Goal: Transaction & Acquisition: Purchase product/service

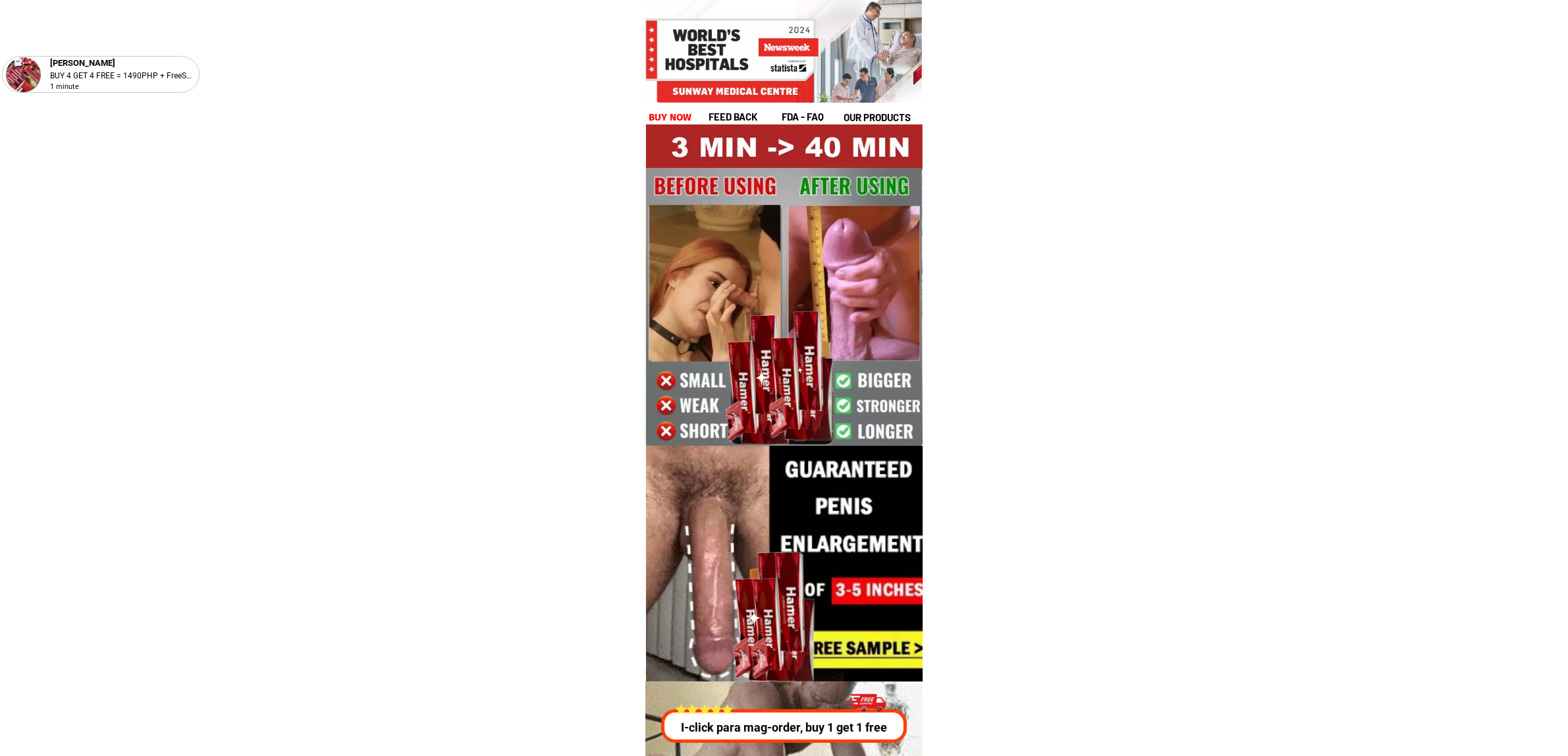
click at [672, 101] on div at bounding box center [731, 60] width 174 height 85
click at [686, 120] on h1 "buy now" at bounding box center [670, 118] width 43 height 16
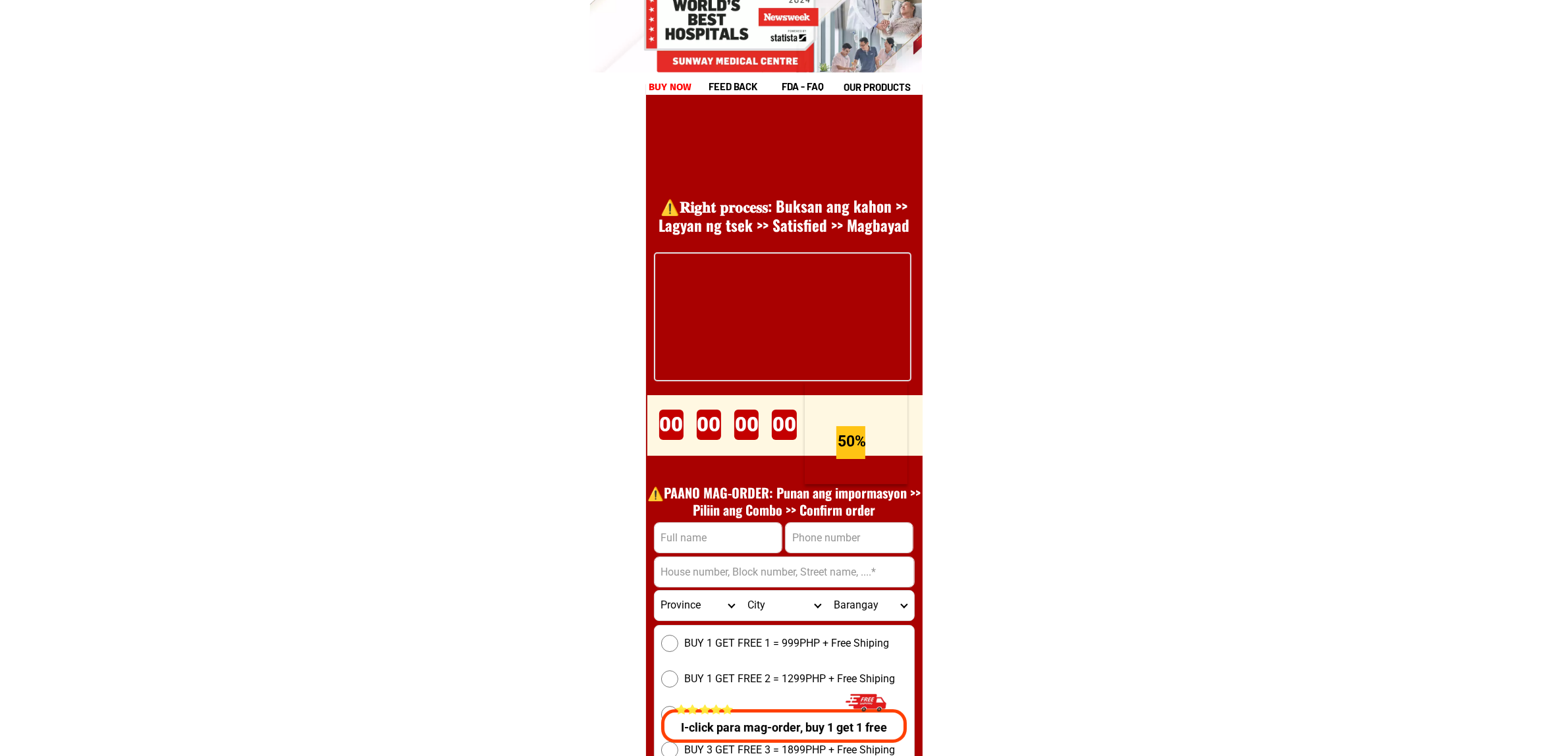
scroll to position [18126, 0]
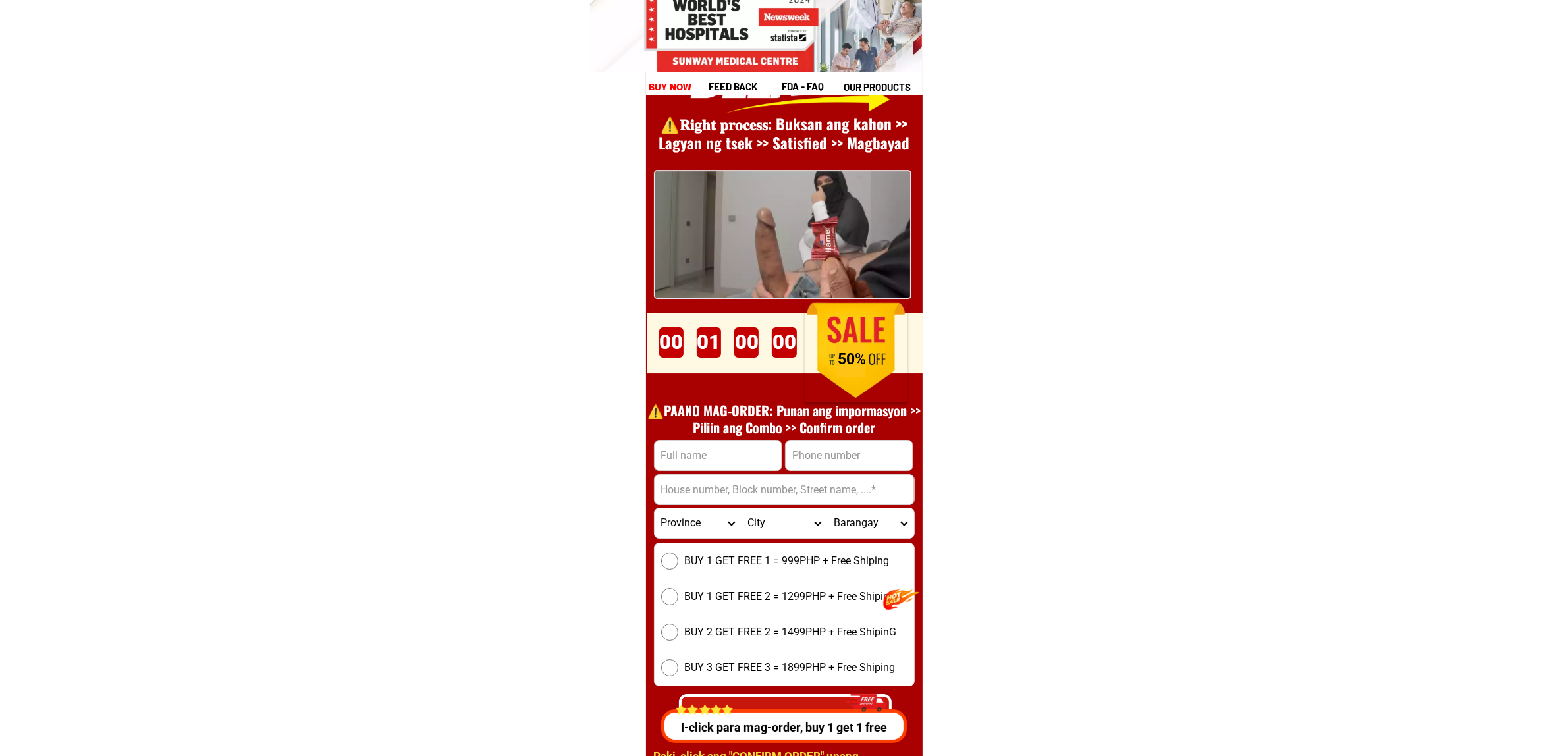
click at [719, 442] on input "Input full_name" at bounding box center [718, 455] width 127 height 29
paste input "Agusten Ivera"
type input "Agusten Ivera"
click at [838, 462] on input "Input phone_number" at bounding box center [849, 455] width 127 height 29
paste input "09662033956"
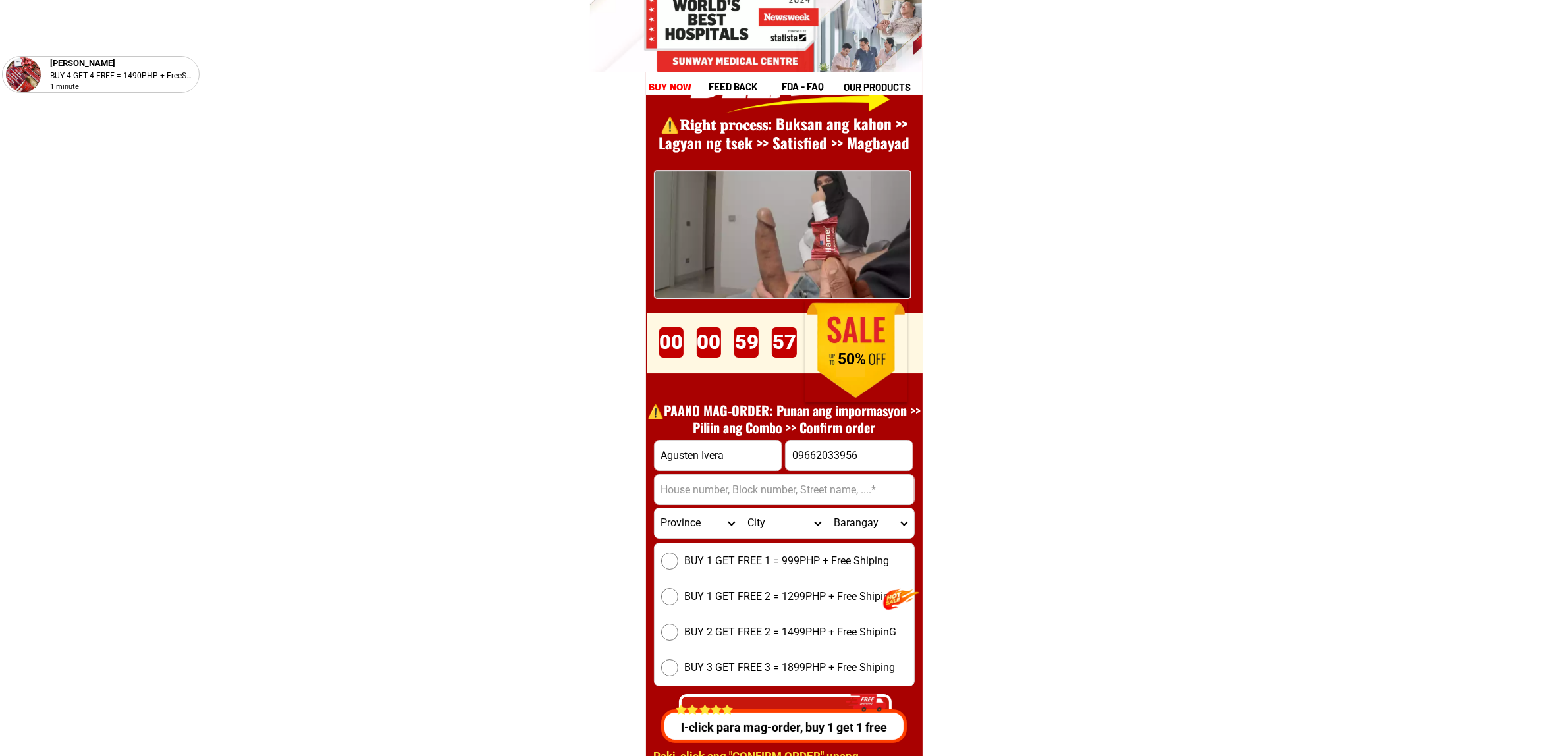
type input "09662033956"
click at [725, 509] on select "Province Abra Agusan-del-norte Agusan-del-sur Aklan Albay Antique Apayao Aurora…" at bounding box center [697, 523] width 86 height 29
click at [877, 505] on form "Agusten Ivera 09662033956 CONFIRM ORDER Province Abra Agusan-del-norte Agusan-d…" at bounding box center [784, 589] width 260 height 300
click at [825, 498] on input "Input address" at bounding box center [784, 490] width 260 height 29
paste input "ramirez st, purok 1, District iii (pob.), Cauayan-city, Isabela"
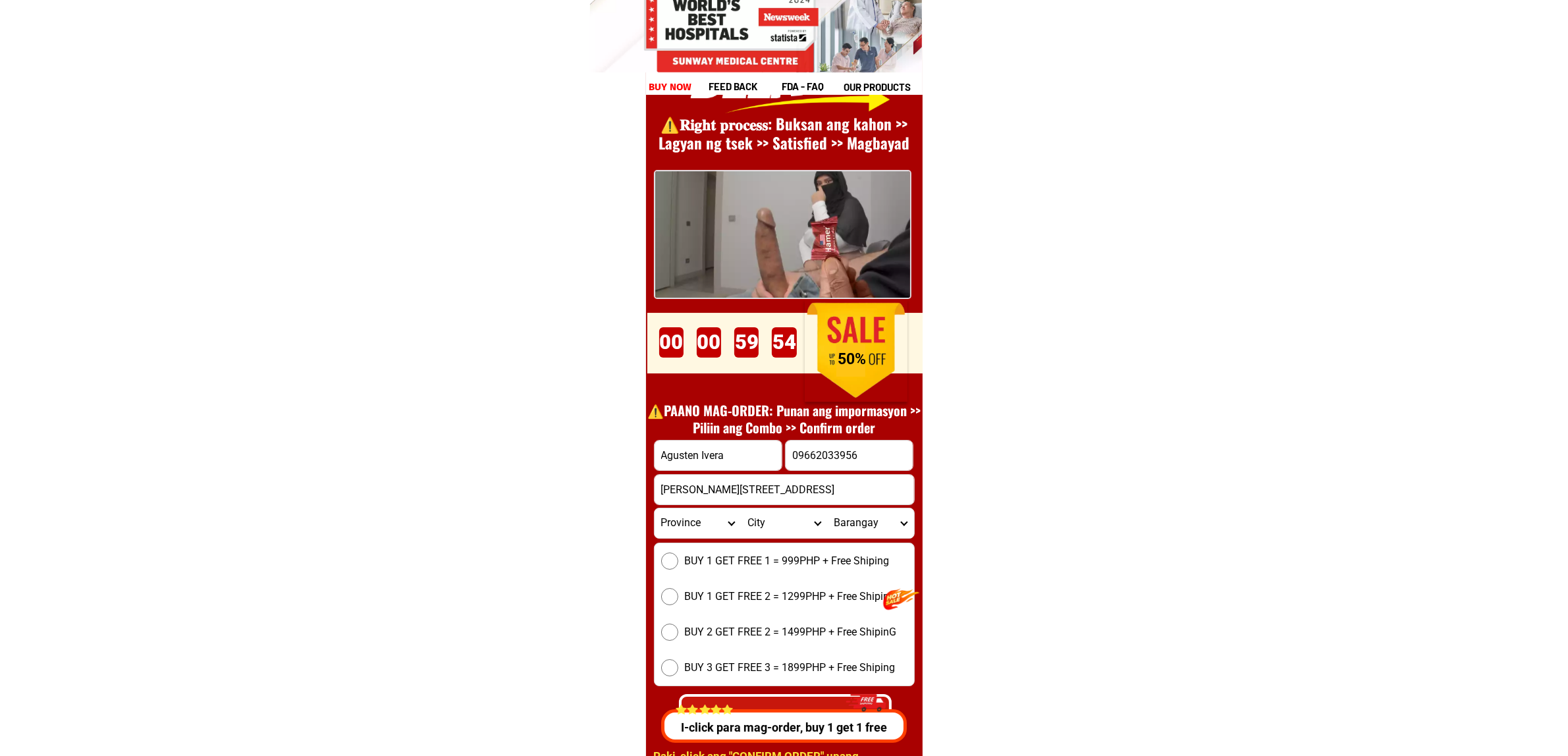
scroll to position [0, 16]
type input "ramirez st, purok 1, District iii (pob.), Cauayan-city, Isabela"
click at [732, 558] on span "BUY 1 GET FREE 1 = 999PHP + Free Shiping" at bounding box center [787, 561] width 205 height 16
click at [678, 558] on input "BUY 1 GET FREE 1 = 999PHP + Free Shiping" at bounding box center [670, 561] width 17 height 17
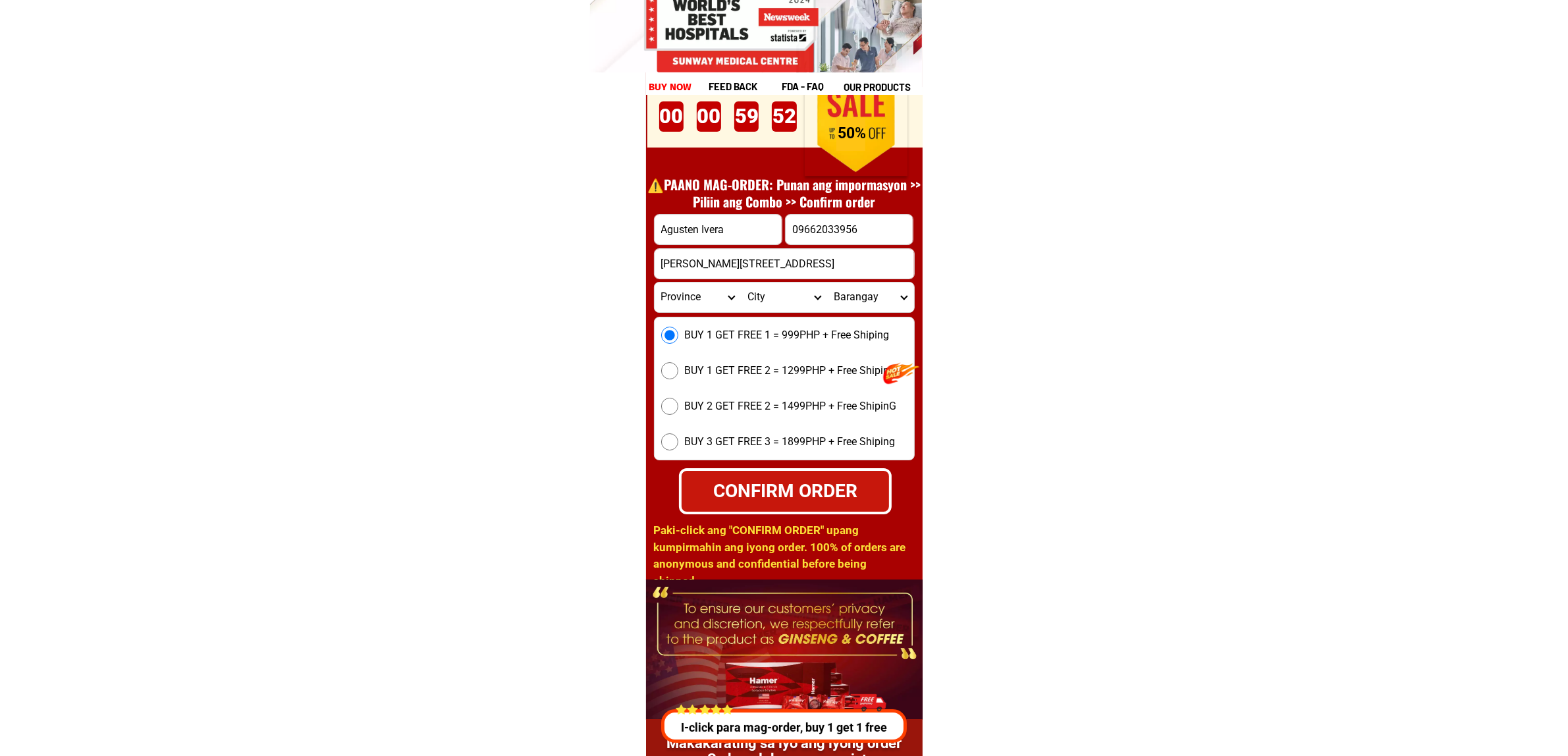
scroll to position [18374, 0]
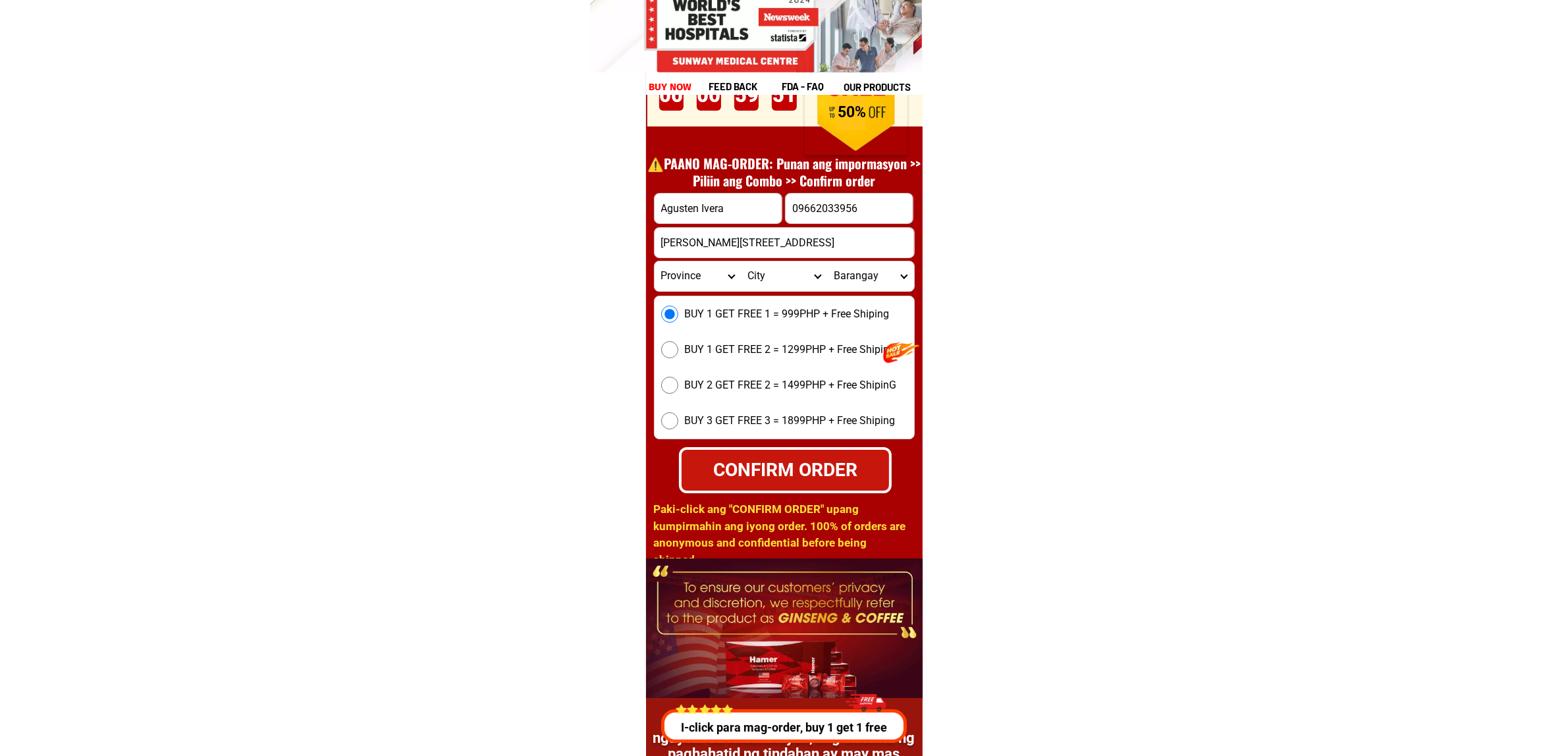
click at [774, 466] on div "CONFIRM ORDER" at bounding box center [784, 470] width 208 height 28
radio input "true"
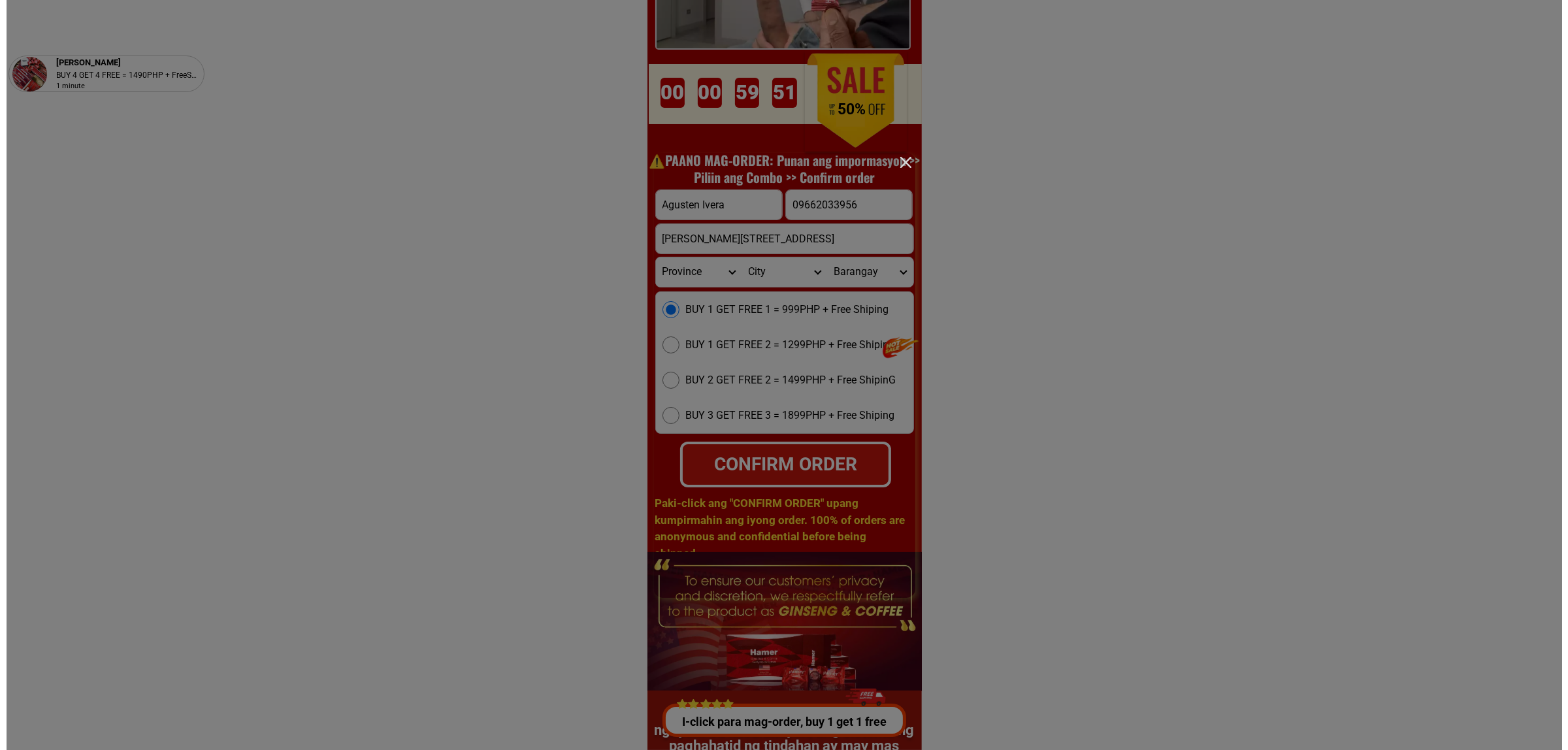
scroll to position [0, 0]
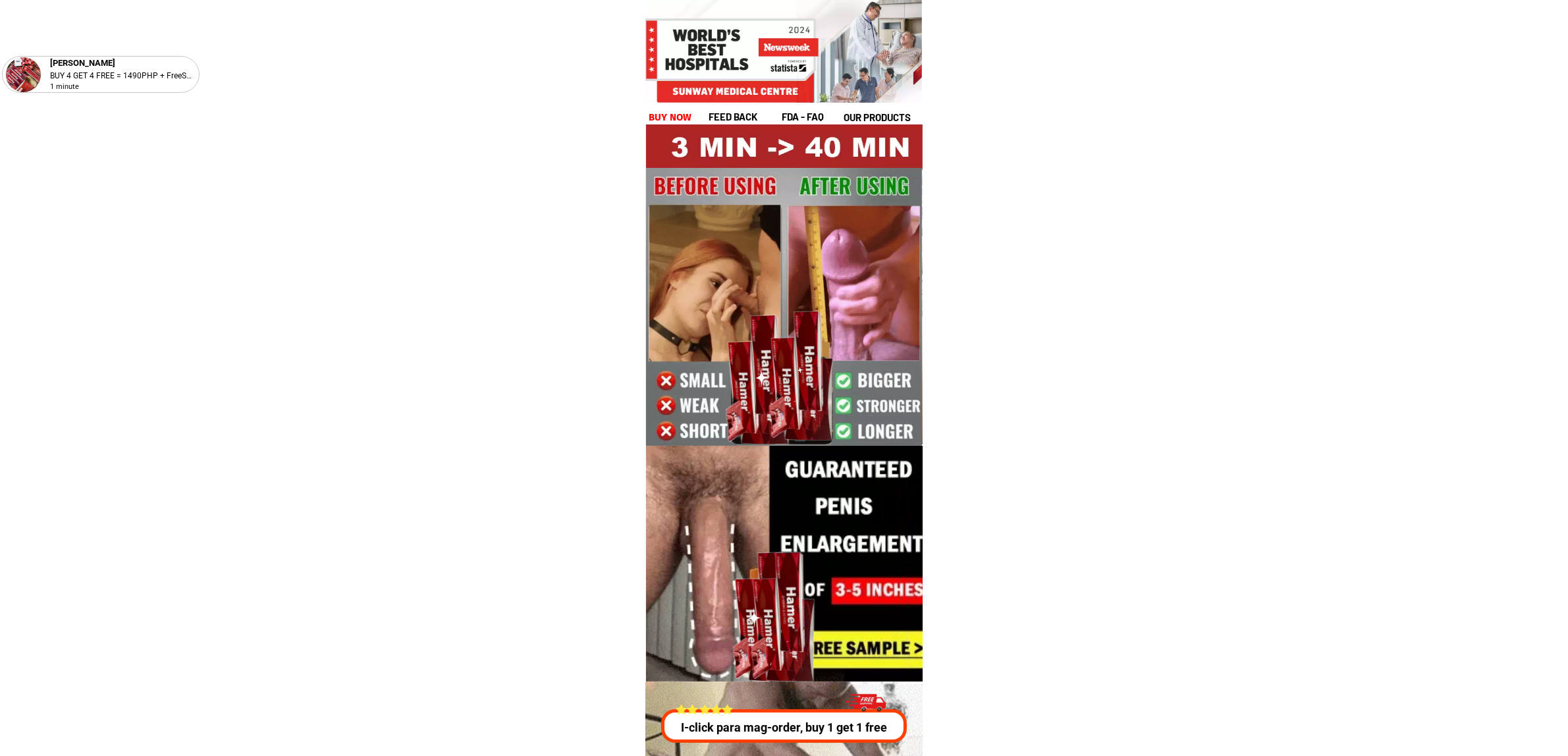
click at [670, 122] on h1 "buy now" at bounding box center [670, 118] width 43 height 16
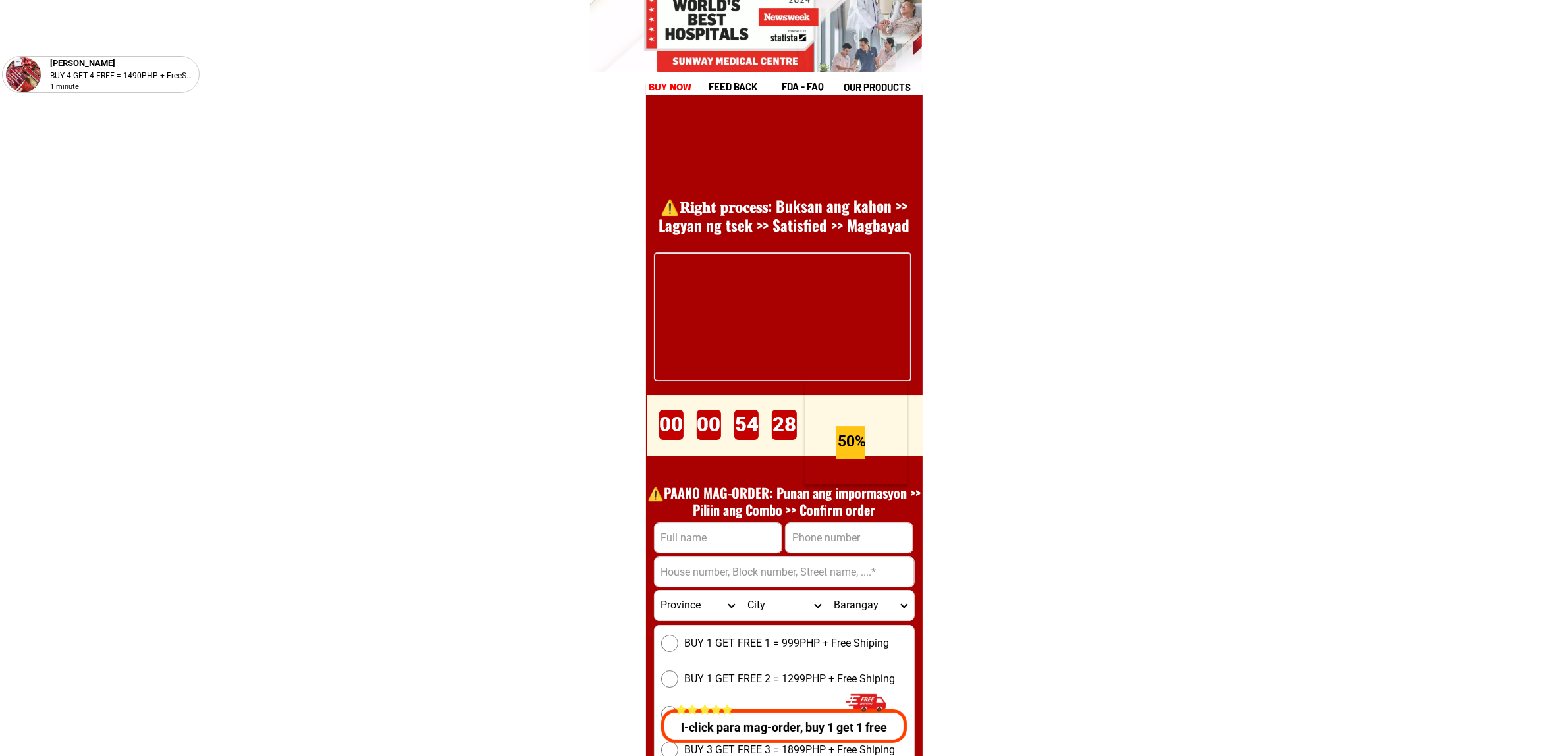
scroll to position [18126, 0]
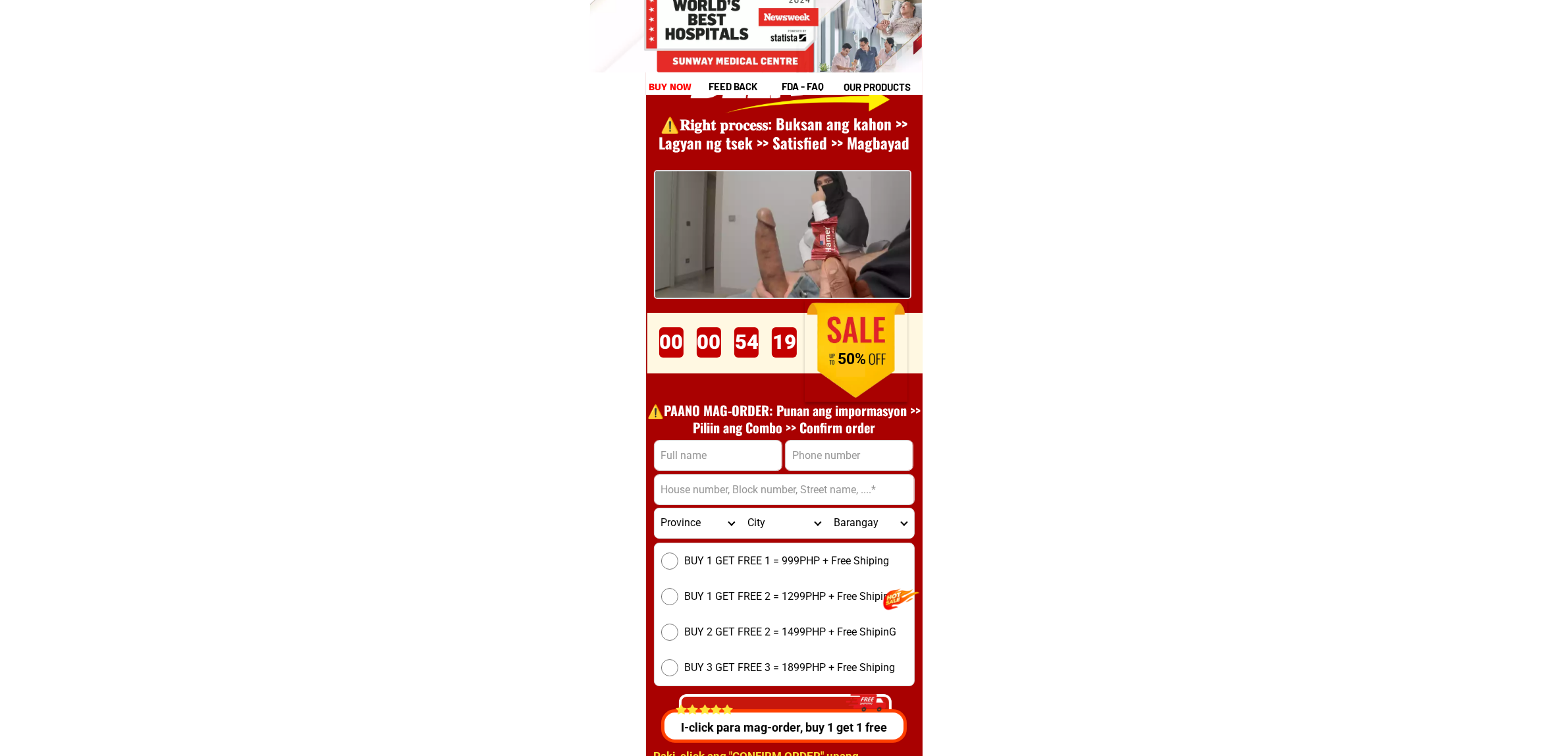
click at [739, 470] on div at bounding box center [719, 455] width 129 height 31
click at [720, 461] on input "Input full_name" at bounding box center [718, 455] width 127 height 29
paste input "[PERSON_NAME]"
paste input "09692058033"
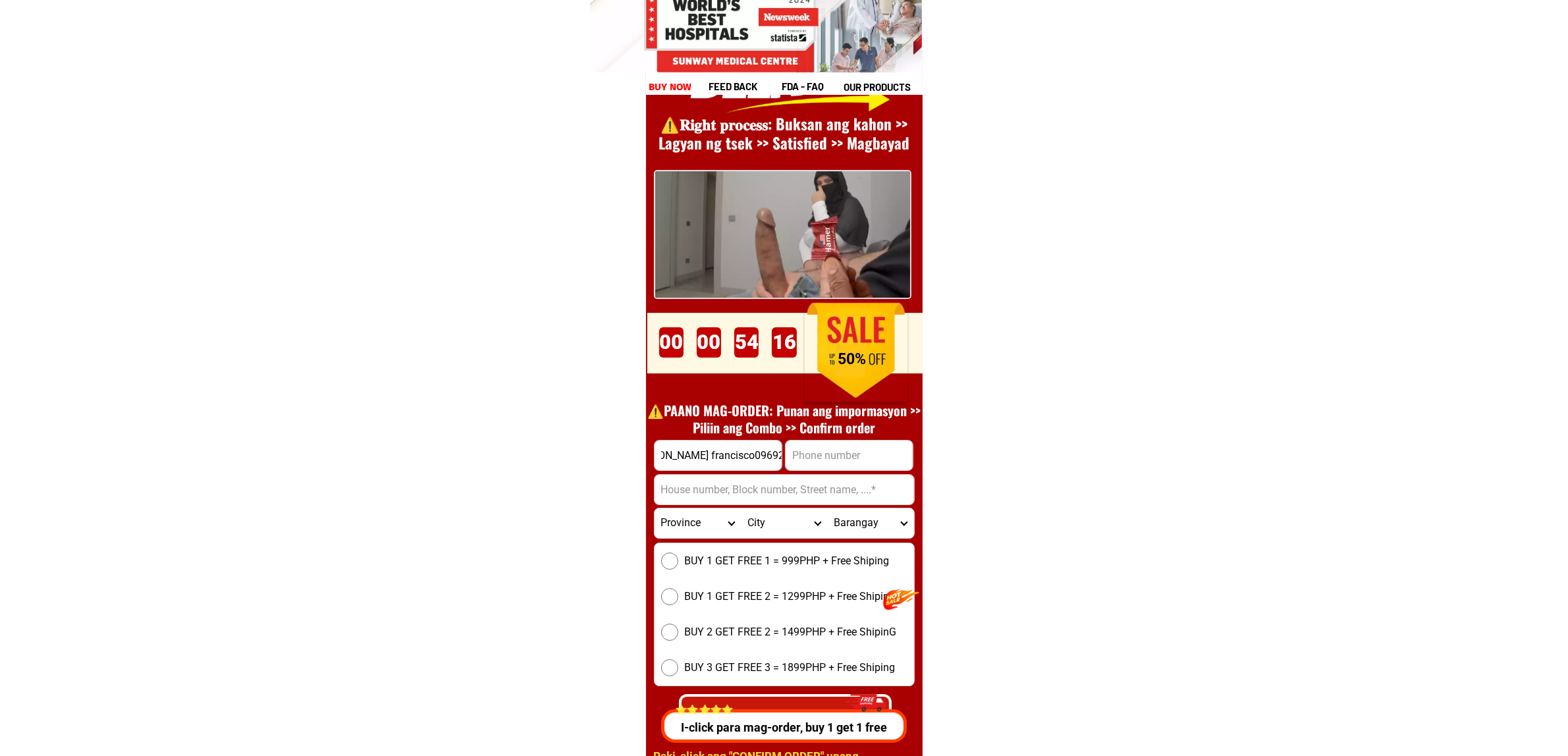
type input "[PERSON_NAME] francisco09692058033"
click at [802, 459] on input "Input phone_number" at bounding box center [849, 455] width 127 height 29
paste input "09692058033"
type input "09692058033"
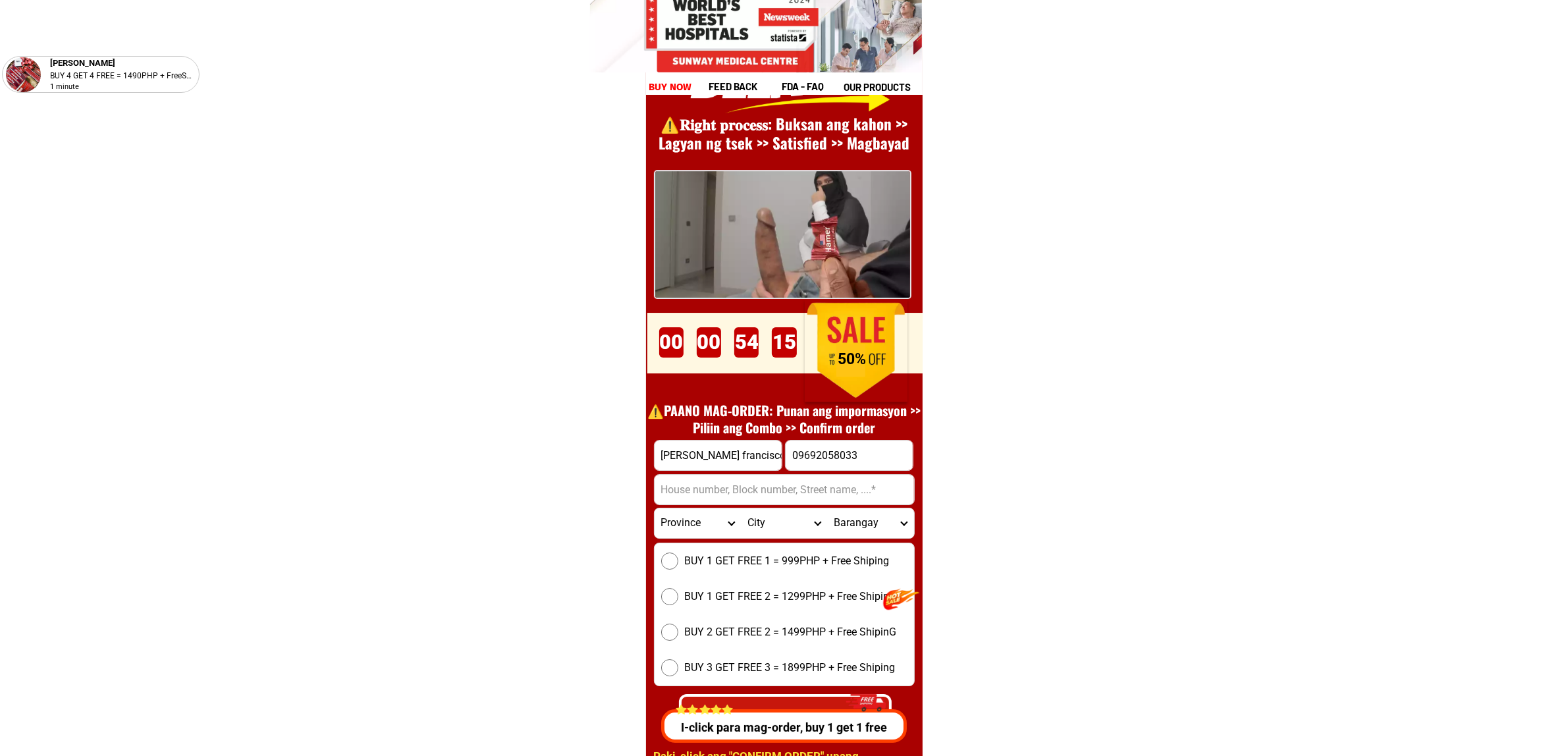
click at [706, 460] on input "[PERSON_NAME] francisco09692058033" at bounding box center [718, 455] width 127 height 29
click at [738, 459] on input "[PERSON_NAME] francisco09692058033" at bounding box center [718, 455] width 127 height 29
drag, startPoint x: 750, startPoint y: 460, endPoint x: 912, endPoint y: 466, distance: 162.1
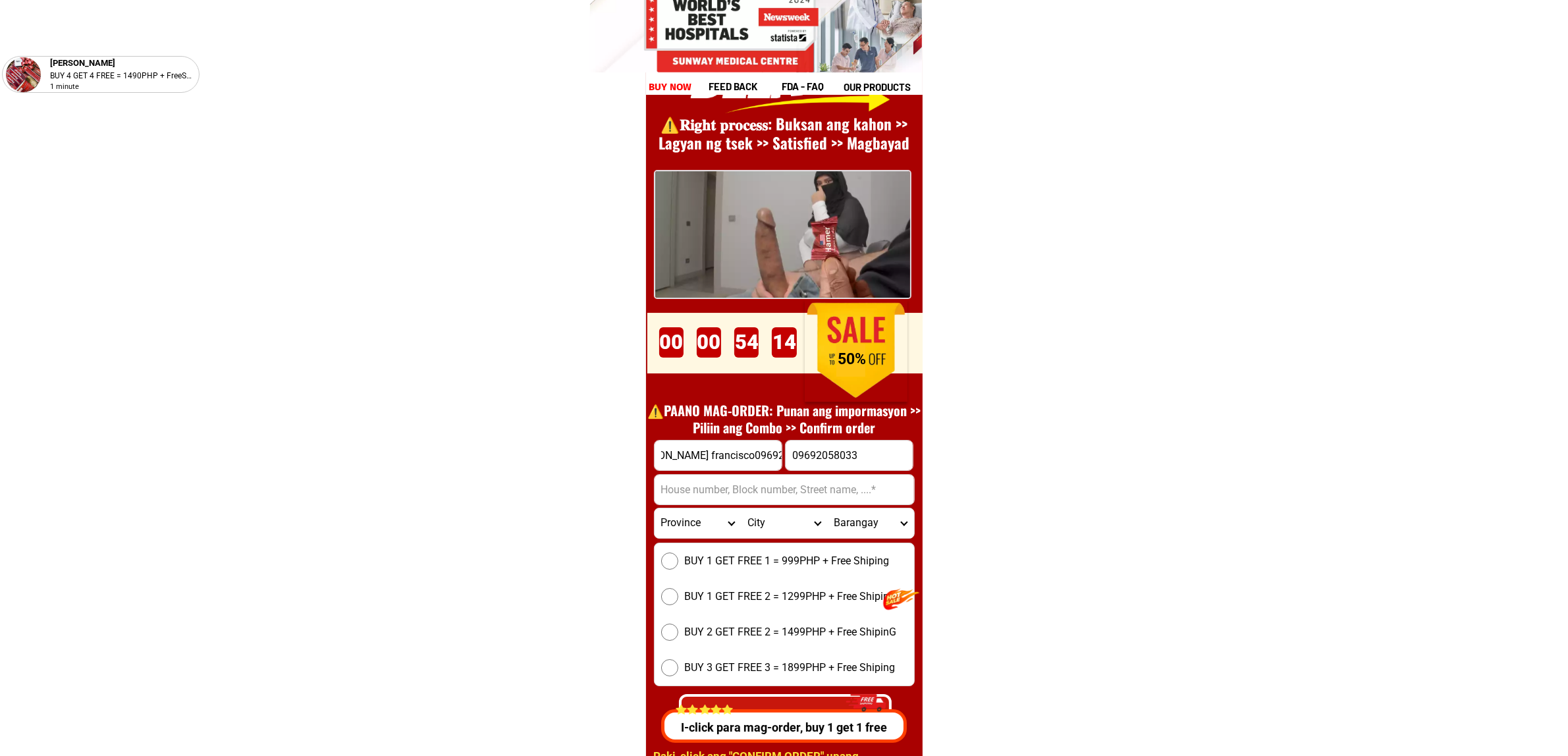
click at [912, 466] on form "[PERSON_NAME][GEOGRAPHIC_DATA] 09692058033 CONFIRM ORDER Province [GEOGRAPHIC_D…" at bounding box center [784, 589] width 260 height 300
type input "[PERSON_NAME]"
click at [672, 485] on input "Input address" at bounding box center [784, 490] width 260 height 29
paste input "[GEOGRAPHIC_DATA][PERSON_NAME], [GEOGRAPHIC_DATA], [GEOGRAPHIC_DATA], [GEOGRAPH…"
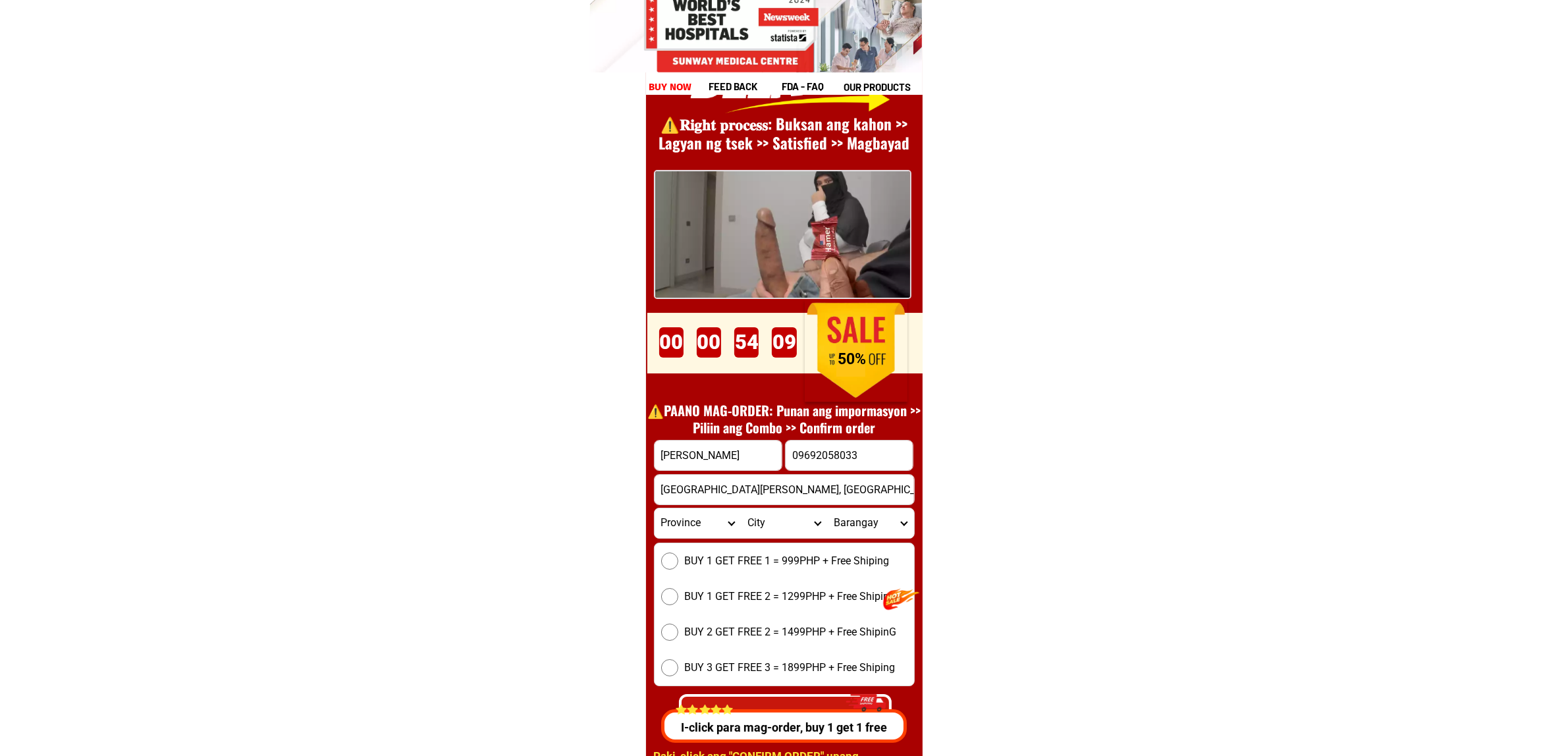
scroll to position [0, 56]
type input "[GEOGRAPHIC_DATA][PERSON_NAME], [GEOGRAPHIC_DATA], [GEOGRAPHIC_DATA], [GEOGRAPH…"
click at [781, 558] on span "BUY 1 GET FREE 1 = 999PHP + Free Shiping" at bounding box center [787, 561] width 205 height 16
click at [678, 558] on input "BUY 1 GET FREE 1 = 999PHP + Free Shiping" at bounding box center [670, 561] width 17 height 17
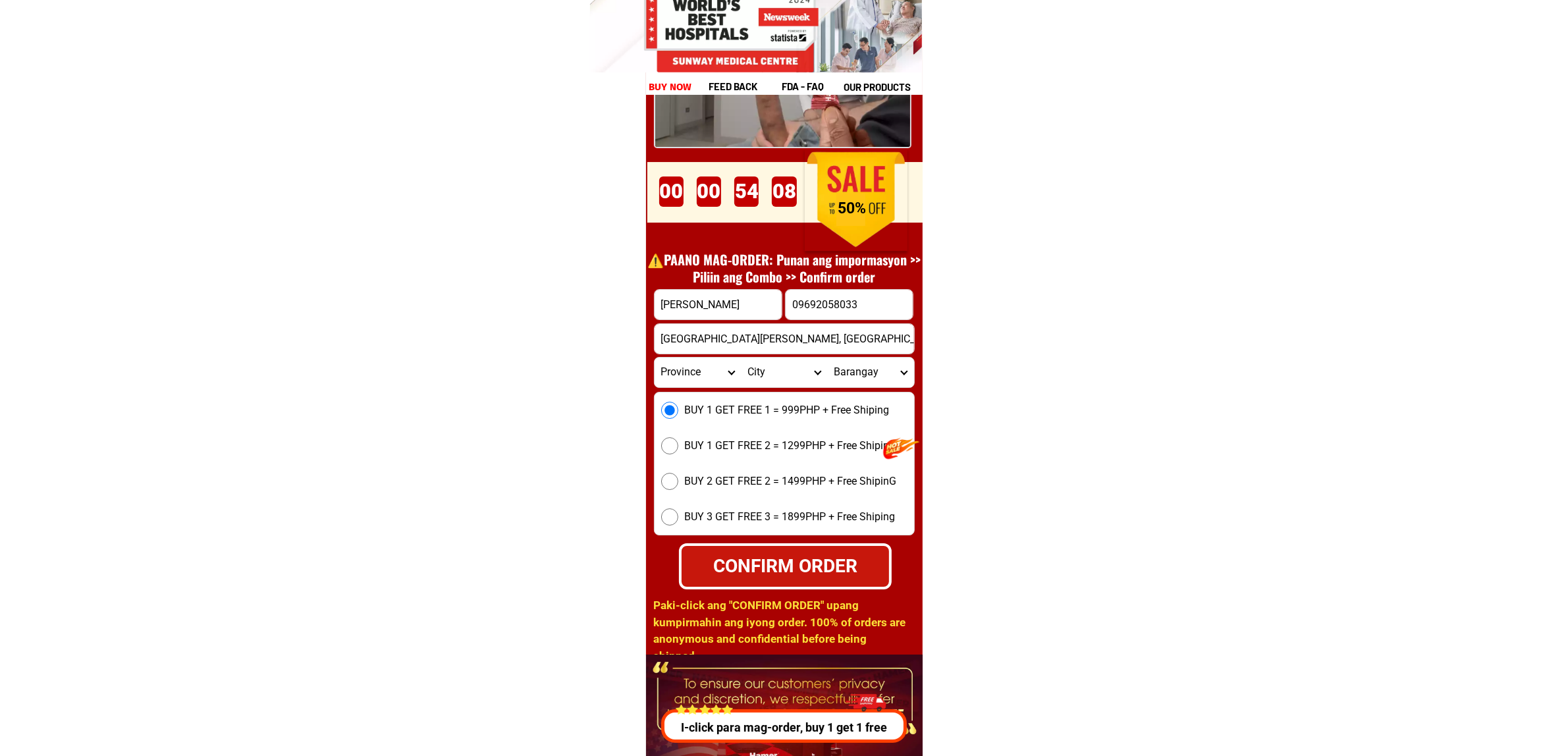
scroll to position [18291, 0]
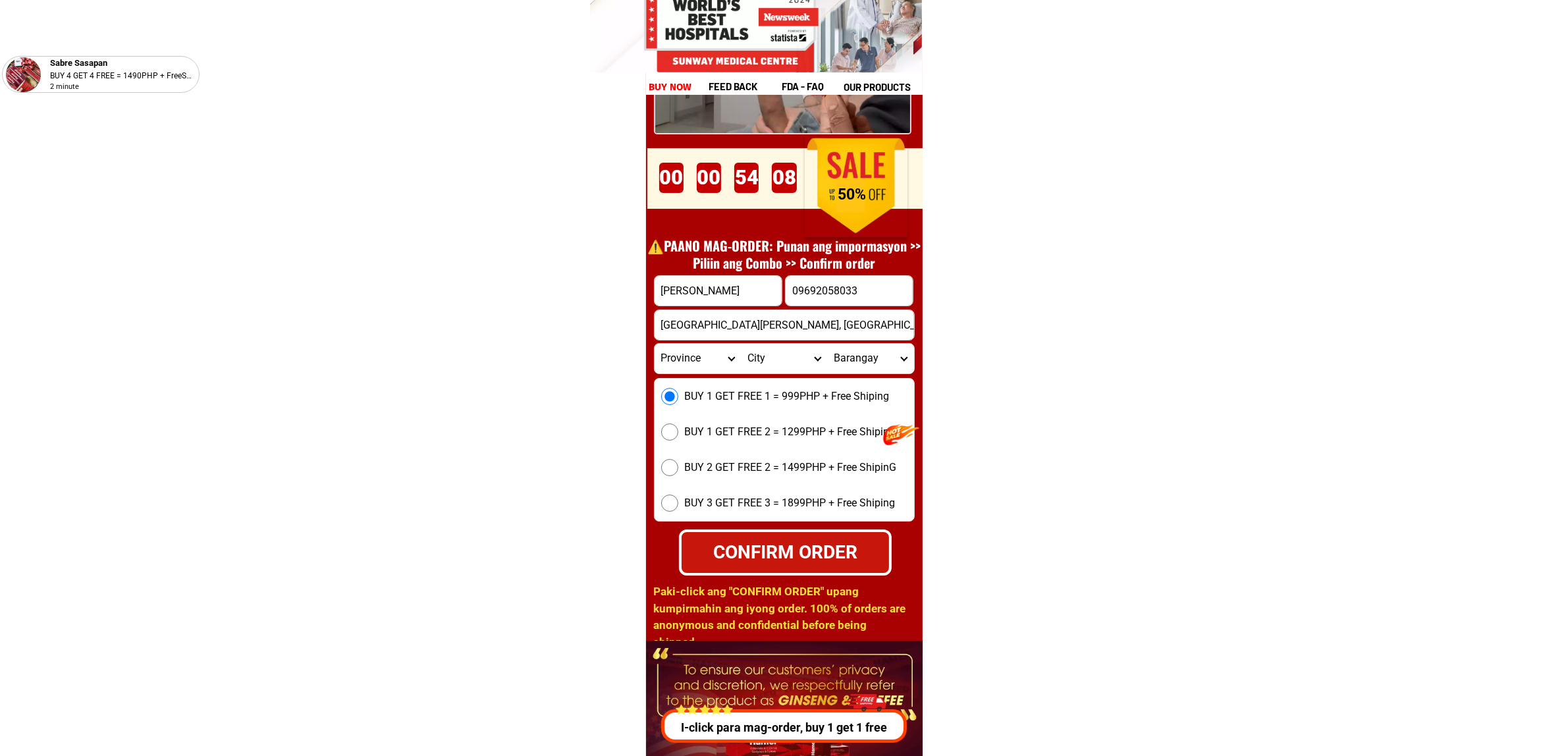
click at [791, 536] on div "CONFIRM ORDER" at bounding box center [784, 551] width 213 height 46
radio input "true"
click at [686, 302] on input "Input full_name" at bounding box center [718, 291] width 127 height 29
paste input "[PERSON_NAME]"
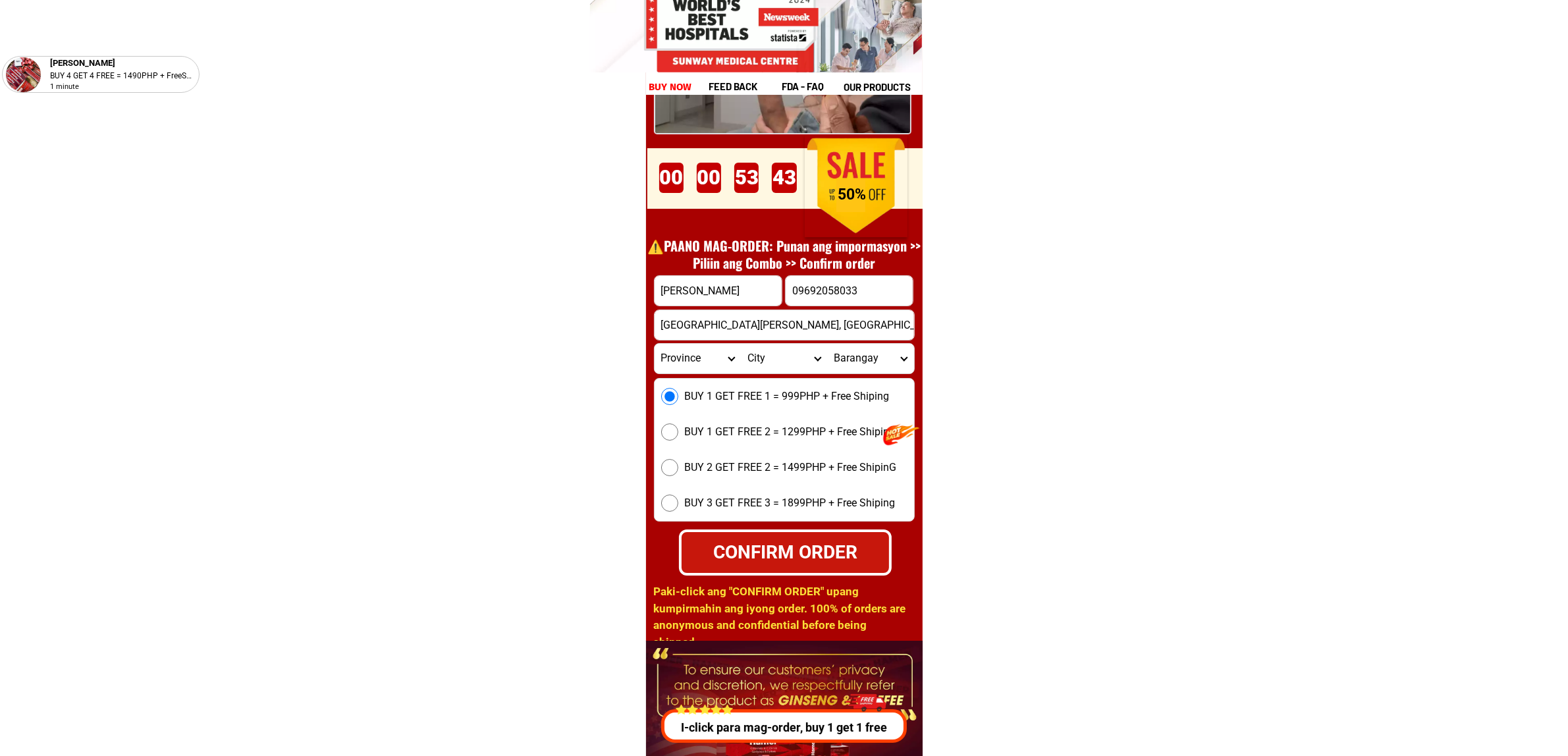
type input "[PERSON_NAME]"
drag, startPoint x: 833, startPoint y: 294, endPoint x: 811, endPoint y: 337, distance: 48.3
click at [833, 294] on input "09692058033" at bounding box center [849, 291] width 127 height 29
paste input "09692058033"
type input "09692058033"
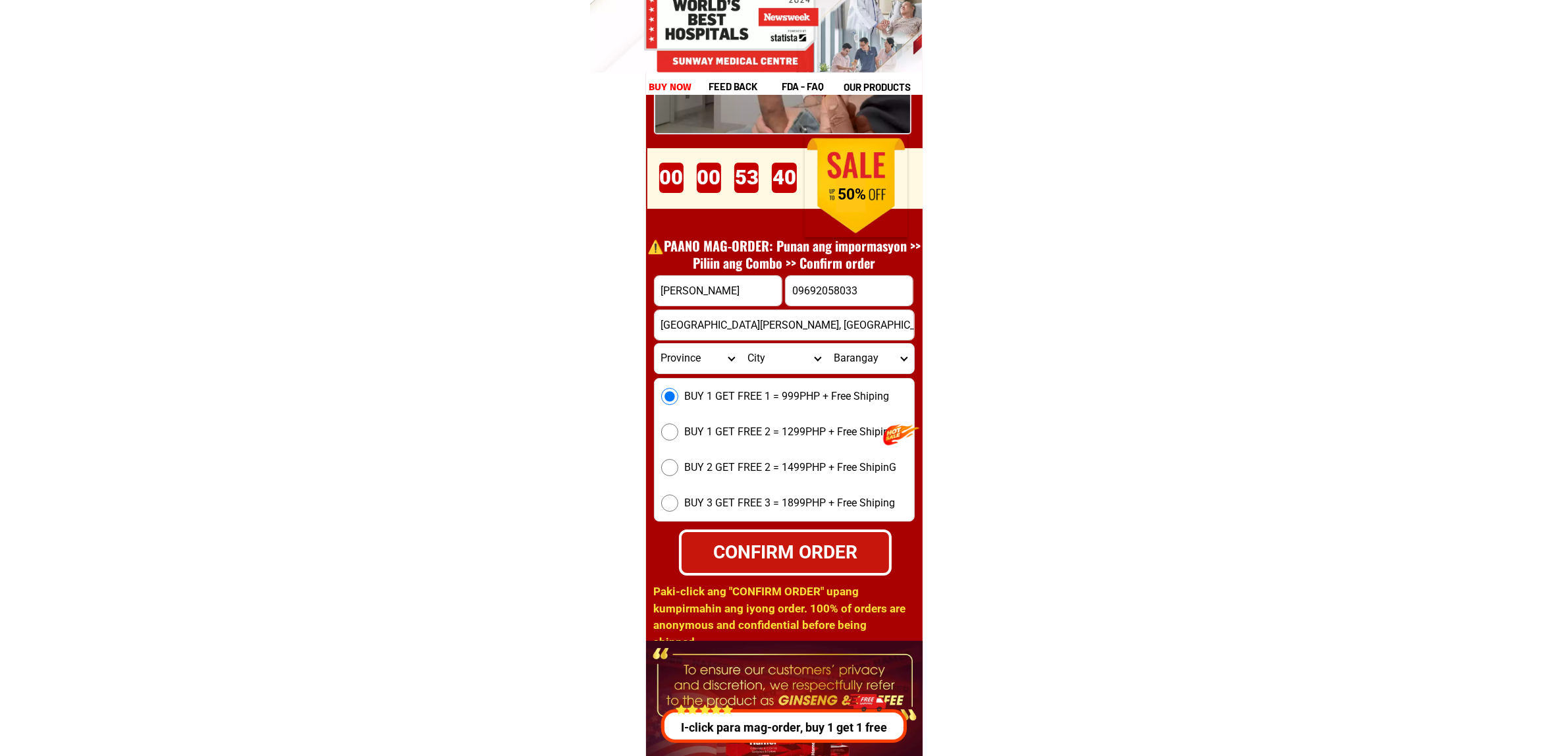
click at [750, 324] on input "[GEOGRAPHIC_DATA][PERSON_NAME], [GEOGRAPHIC_DATA], [GEOGRAPHIC_DATA], [GEOGRAPH…" at bounding box center [784, 325] width 260 height 29
paste input "[GEOGRAPHIC_DATA][PERSON_NAME], [GEOGRAPHIC_DATA], [GEOGRAPHIC_DATA], [GEOGRAPH…"
type input "[GEOGRAPHIC_DATA][PERSON_NAME], [GEOGRAPHIC_DATA], [GEOGRAPHIC_DATA], [GEOGRAPH…"
click at [702, 397] on span "BUY 1 GET FREE 1 = 999PHP + Free Shiping" at bounding box center [787, 396] width 205 height 16
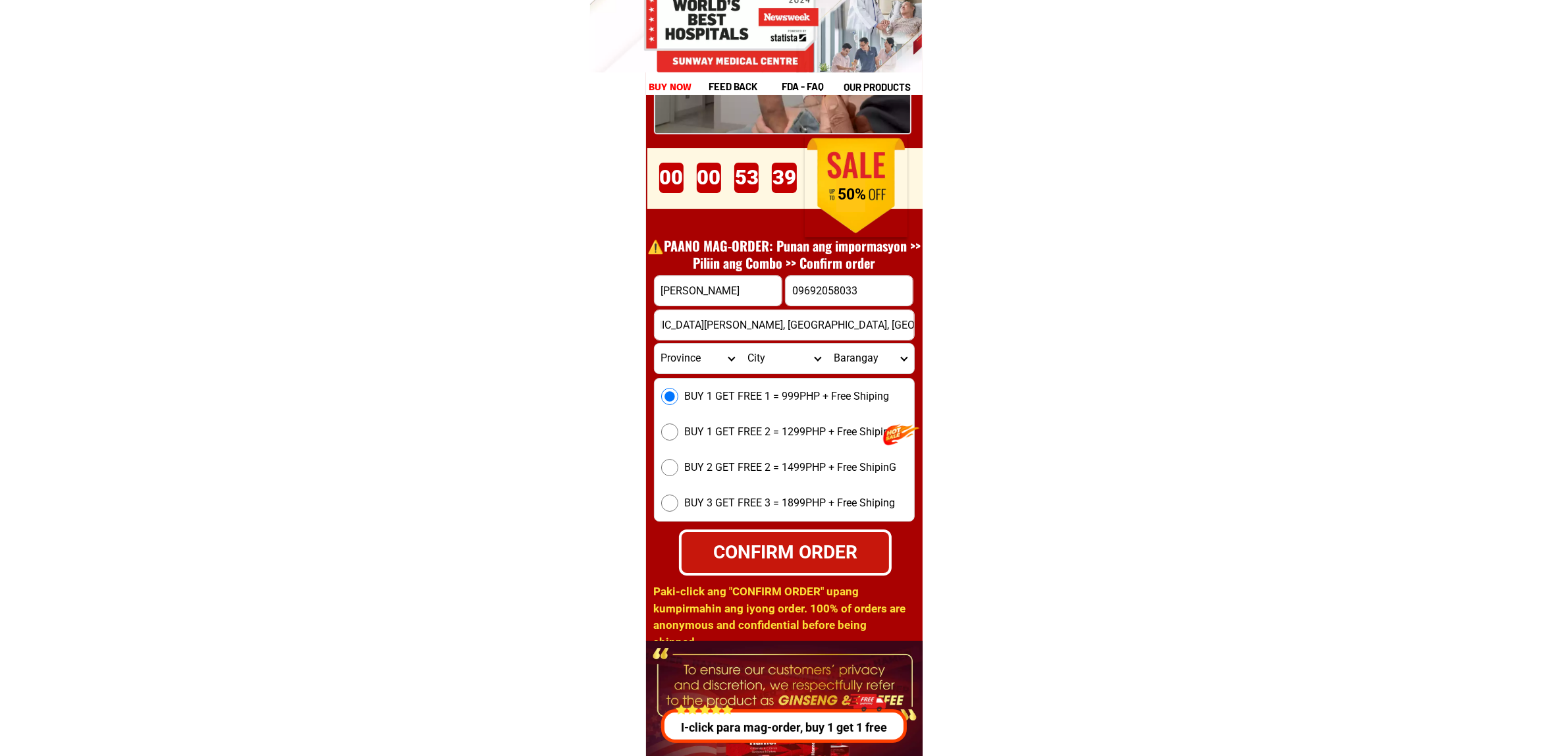
click at [678, 397] on input "BUY 1 GET FREE 1 = 999PHP + Free Shiping" at bounding box center [670, 396] width 17 height 17
click at [774, 540] on div "CONFIRM ORDER" at bounding box center [785, 552] width 209 height 28
radio input "true"
